Goal: Use online tool/utility: Use online tool/utility

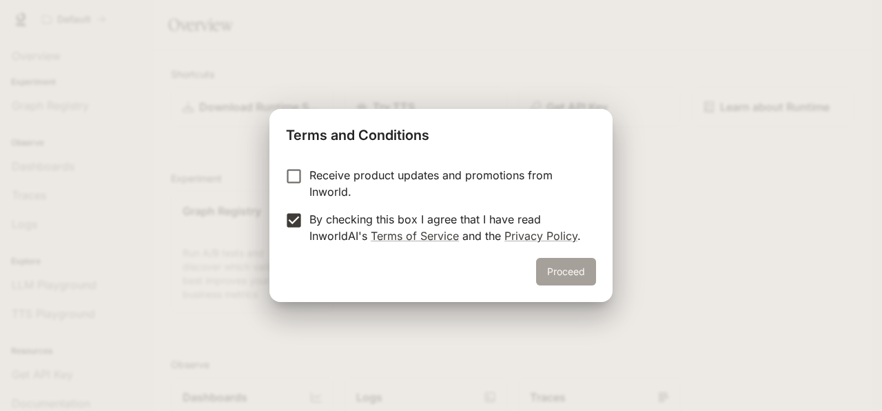
click at [557, 269] on button "Proceed" at bounding box center [566, 272] width 60 height 28
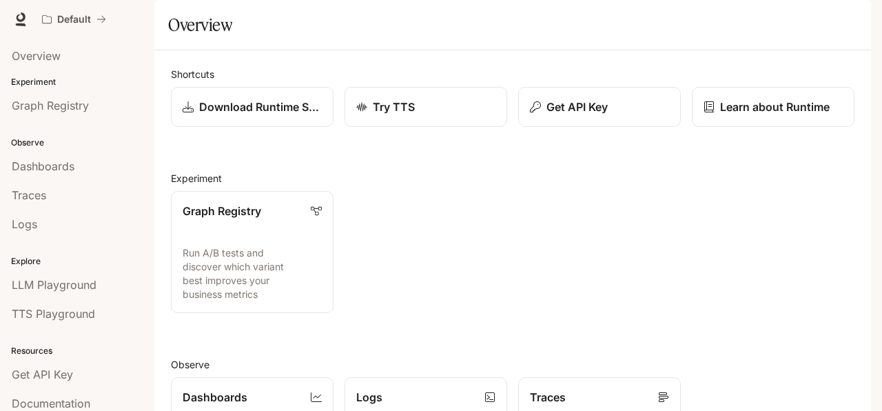
click at [342, 303] on div "Graph Registry Run A/B tests and discover which variant best improves your busi…" at bounding box center [507, 246] width 695 height 133
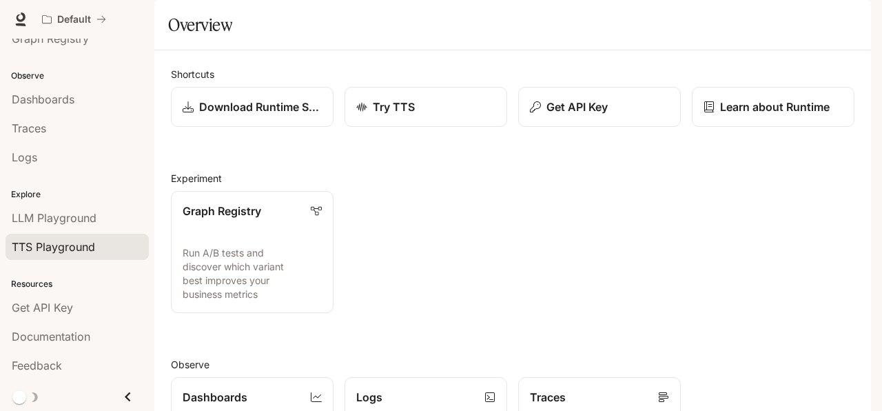
scroll to position [68, 0]
click at [119, 395] on icon "Close drawer" at bounding box center [128, 396] width 19 height 19
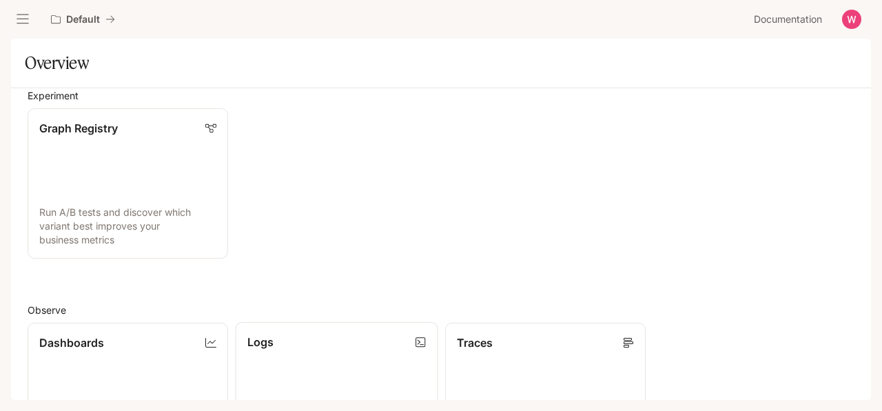
scroll to position [0, 0]
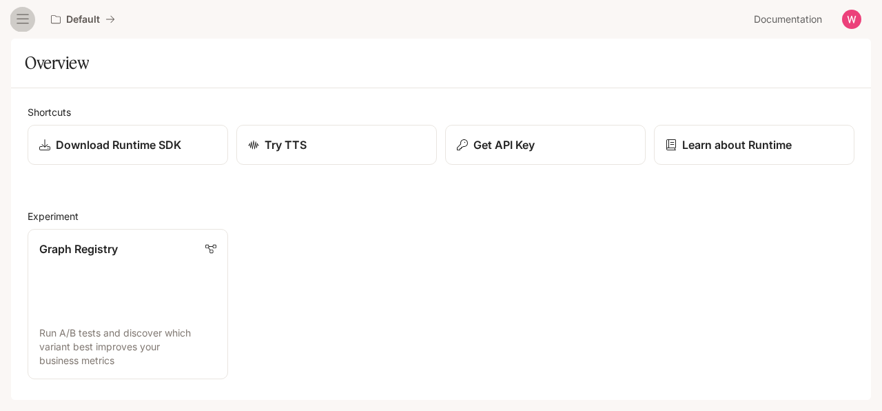
click at [19, 26] on icon "open drawer" at bounding box center [23, 19] width 14 height 14
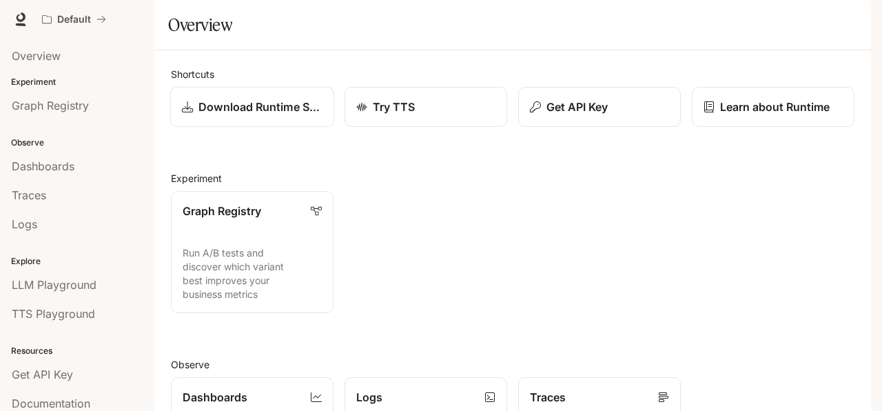
click at [302, 128] on link "Download Runtime SDK" at bounding box center [252, 107] width 164 height 41
click at [431, 115] on div "Try TTS" at bounding box center [426, 107] width 141 height 17
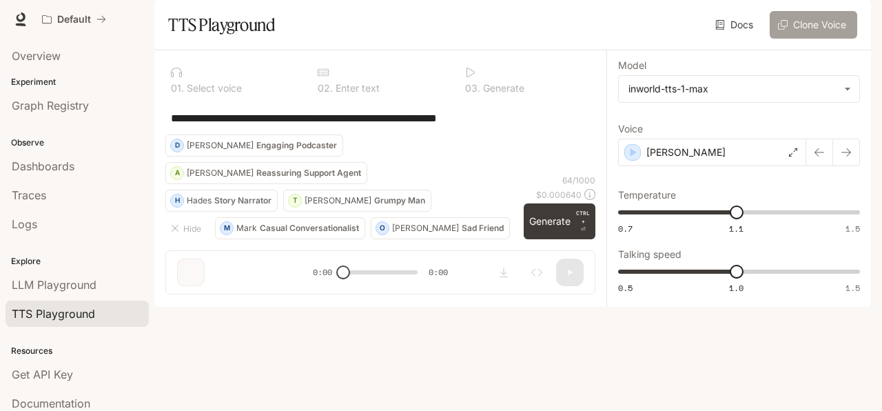
click at [800, 39] on button "Clone Voice" at bounding box center [814, 25] width 88 height 28
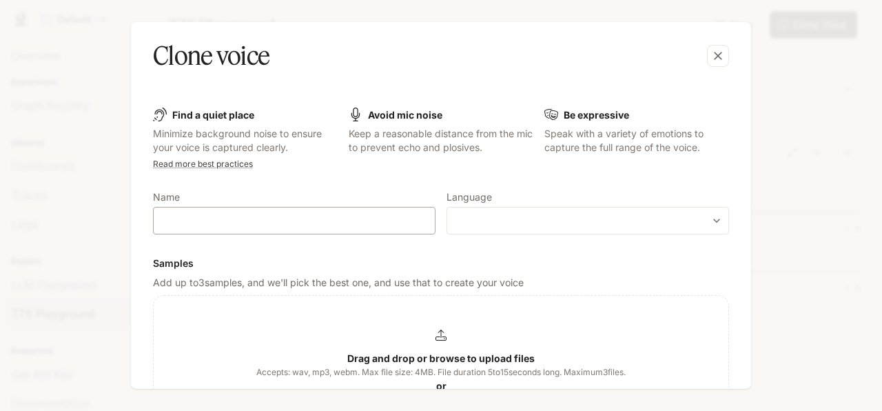
click at [290, 232] on div "​" at bounding box center [294, 221] width 283 height 28
type input "****"
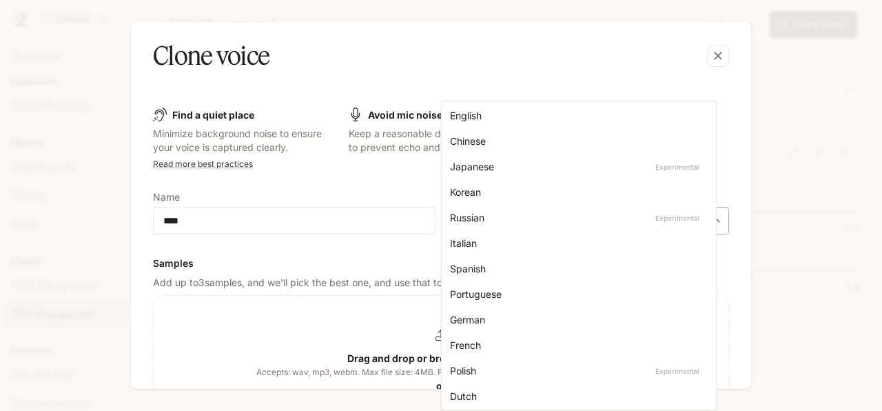
click at [516, 215] on body "**********" at bounding box center [441, 205] width 882 height 411
click at [471, 122] on div "English" at bounding box center [576, 115] width 252 height 14
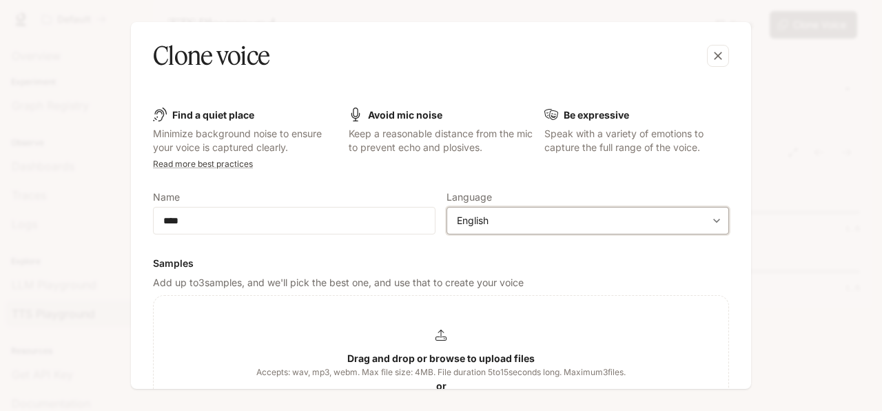
type input "*****"
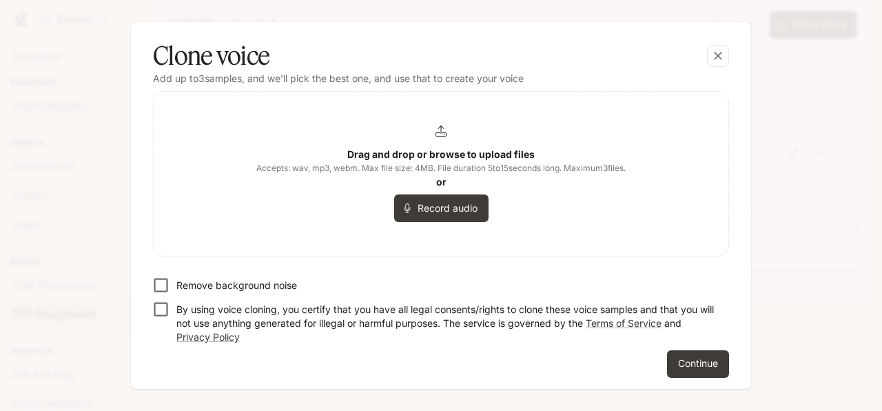
scroll to position [210, 0]
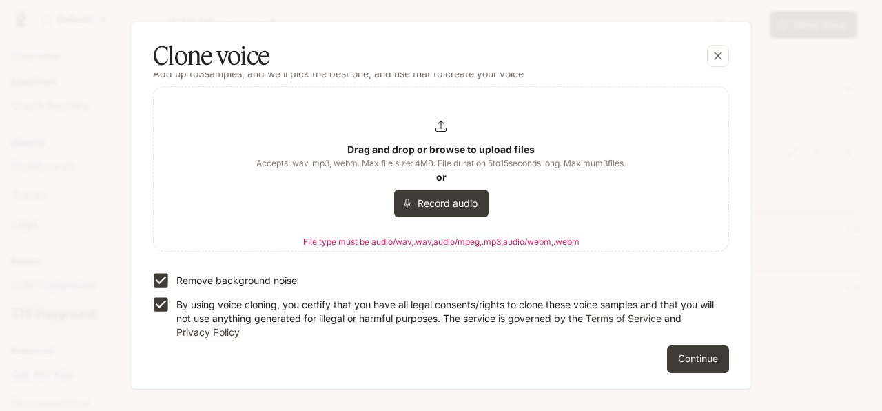
click at [145, 123] on div "Find a quiet place Minimize background noise to ensure your voice is captured c…" at bounding box center [441, 136] width 598 height 496
click at [428, 203] on button "Record audio" at bounding box center [441, 204] width 94 height 28
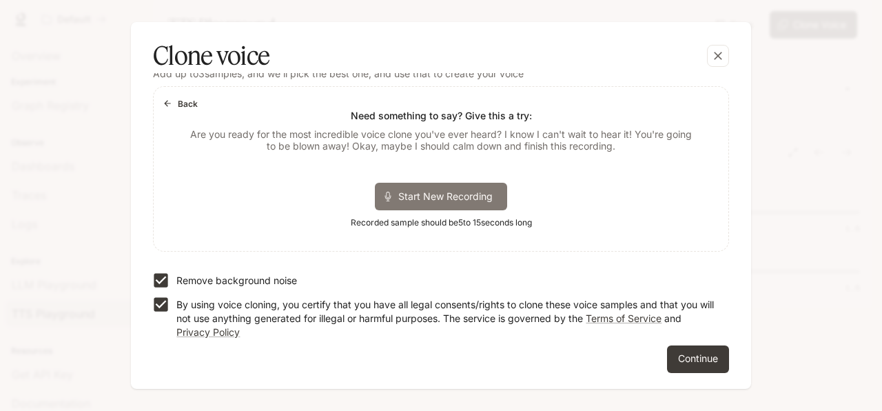
click at [413, 190] on span "Start New Recording" at bounding box center [449, 196] width 103 height 14
click at [373, 198] on div "Stop Recording 00:14" at bounding box center [440, 196] width 165 height 28
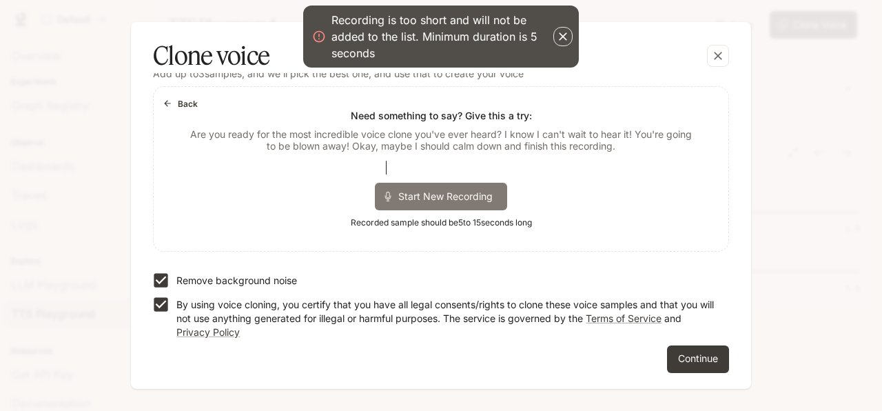
click at [442, 199] on span "Start New Recording" at bounding box center [449, 196] width 103 height 14
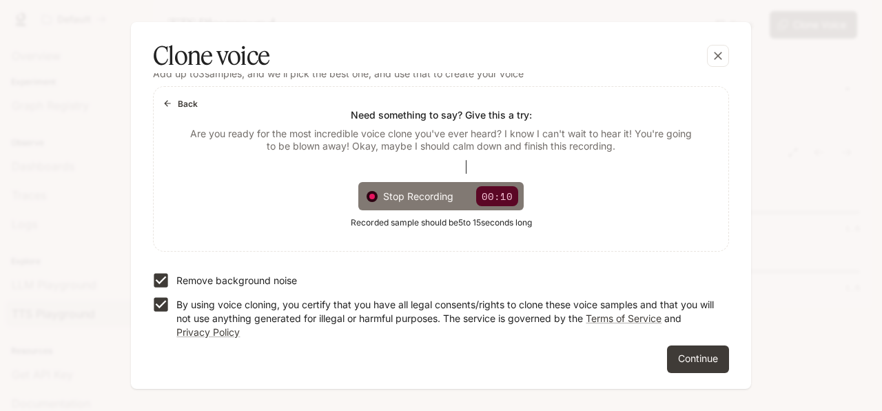
click at [373, 195] on div "Stop Recording 00:10" at bounding box center [440, 196] width 165 height 28
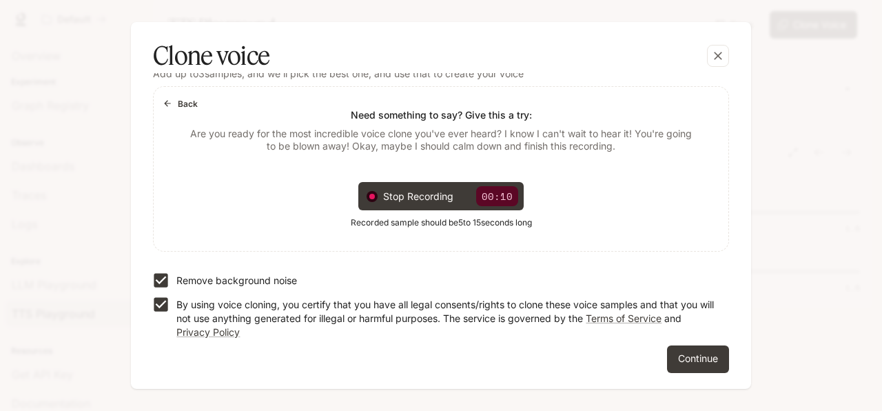
click at [674, 363] on button "Continue" at bounding box center [698, 359] width 62 height 28
click at [689, 357] on form "Find a quiet place Minimize background noise to ensure your voice is captured c…" at bounding box center [441, 136] width 576 height 474
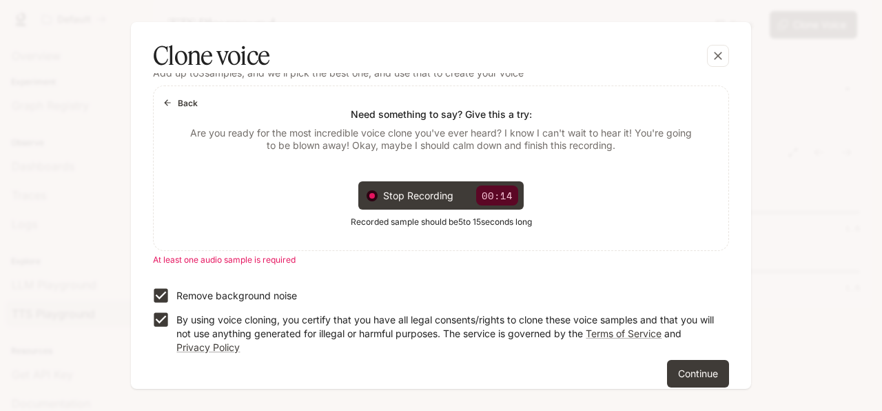
click at [501, 80] on p "Add up to 3 samples, and we'll pick the best one, and use that to create your v…" at bounding box center [441, 73] width 576 height 14
click at [364, 80] on p "Add up to 3 samples, and we'll pick the best one, and use that to create your v…" at bounding box center [441, 73] width 576 height 14
click at [428, 80] on p "Add up to 3 samples, and we'll pick the best one, and use that to create your v…" at bounding box center [441, 73] width 576 height 14
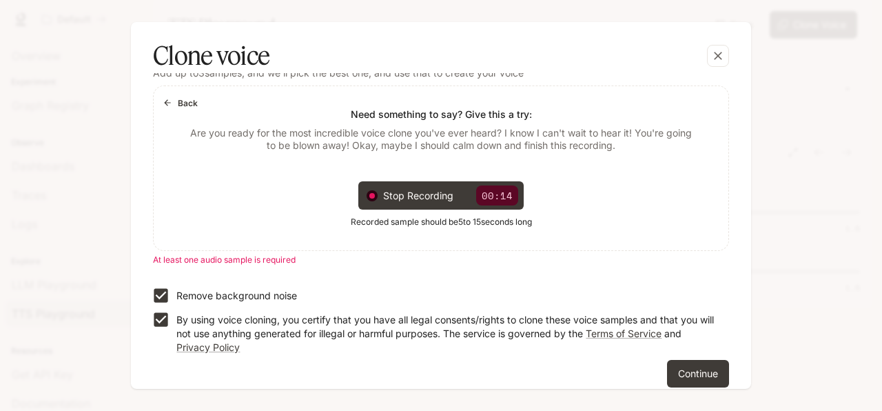
click at [428, 80] on p "Add up to 3 samples, and we'll pick the best one, and use that to create your v…" at bounding box center [441, 73] width 576 height 14
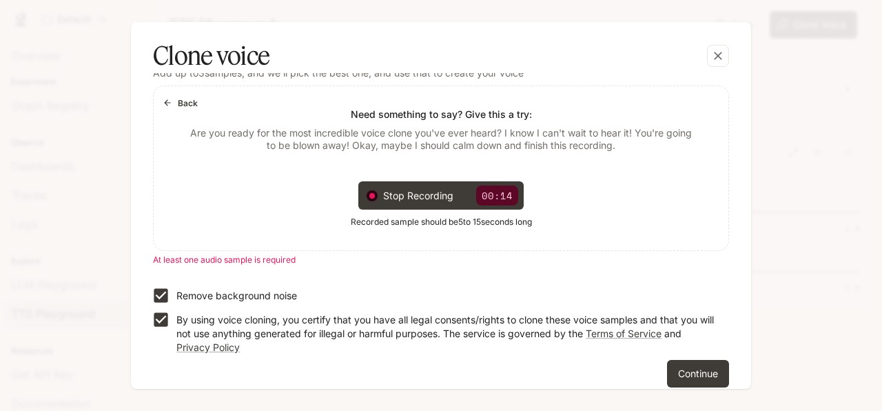
click at [428, 80] on p "Add up to 3 samples, and we'll pick the best one, and use that to create your v…" at bounding box center [441, 73] width 576 height 14
click at [378, 80] on p "Add up to 3 samples, and we'll pick the best one, and use that to create your v…" at bounding box center [441, 73] width 576 height 14
click at [238, 287] on form "Find a quiet place Minimize background noise to ensure your voice is captured c…" at bounding box center [441, 142] width 576 height 489
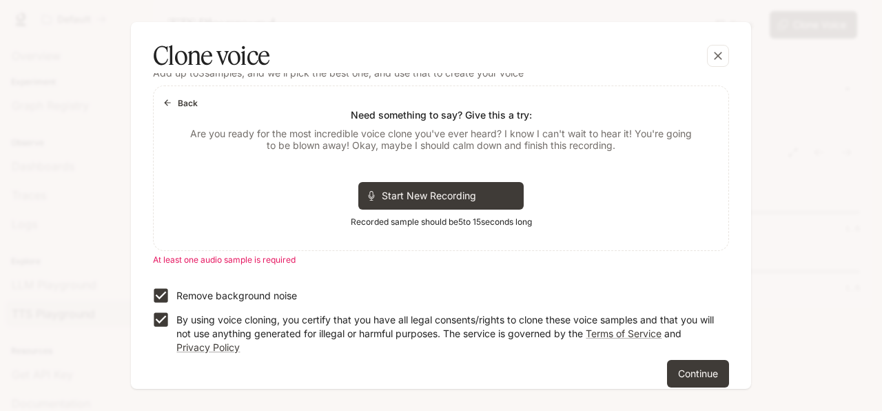
click at [161, 250] on div "Back Need something to say? Give this a try: Are you ready for the most incredi…" at bounding box center [441, 168] width 575 height 164
click at [160, 250] on div "Back Need something to say? Give this a try: Are you ready for the most incredi…" at bounding box center [441, 168] width 575 height 164
click at [396, 61] on h6 "Samples" at bounding box center [441, 54] width 576 height 14
click at [676, 267] on p "At least one audio sample is required" at bounding box center [441, 260] width 576 height 14
click at [421, 80] on p "Add up to 3 samples, and we'll pick the best one, and use that to create your v…" at bounding box center [441, 73] width 576 height 14
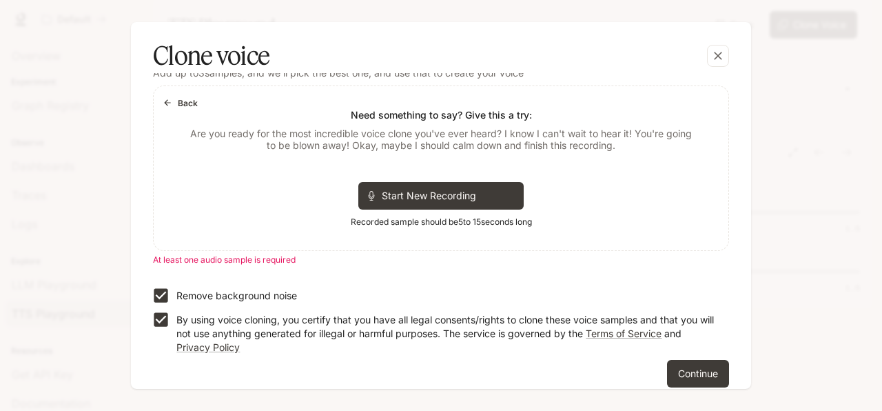
click at [421, 80] on p "Add up to 3 samples, and we'll pick the best one, and use that to create your v…" at bounding box center [441, 73] width 576 height 14
click at [366, 80] on p "Add up to 3 samples, and we'll pick the best one, and use that to create your v…" at bounding box center [441, 73] width 576 height 14
click at [378, 215] on div "Back Need something to say? Give this a try: Are you ready for the most incredi…" at bounding box center [441, 168] width 575 height 164
click at [716, 57] on icon "button" at bounding box center [718, 56] width 14 height 14
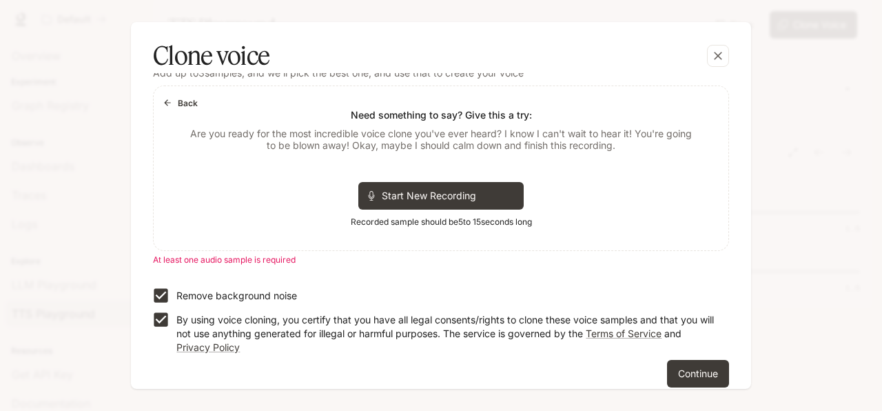
scroll to position [92, 0]
